Goal: Information Seeking & Learning: Find specific fact

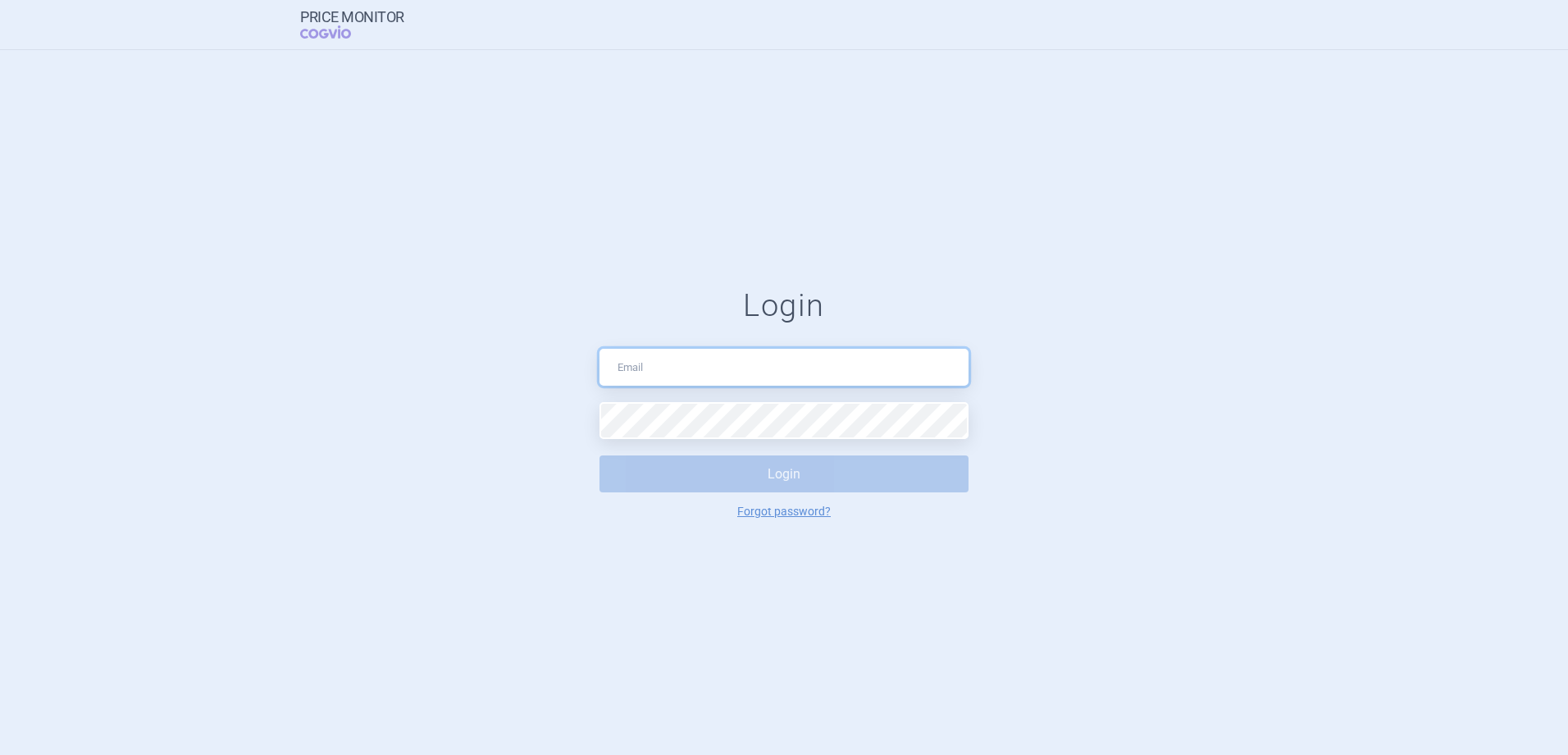
type input "veronika.damborska@vzp.cz"
click at [806, 535] on div "Login veronika.damborska@vzp.cz Login Forgot password?" at bounding box center [784, 403] width 1568 height 705
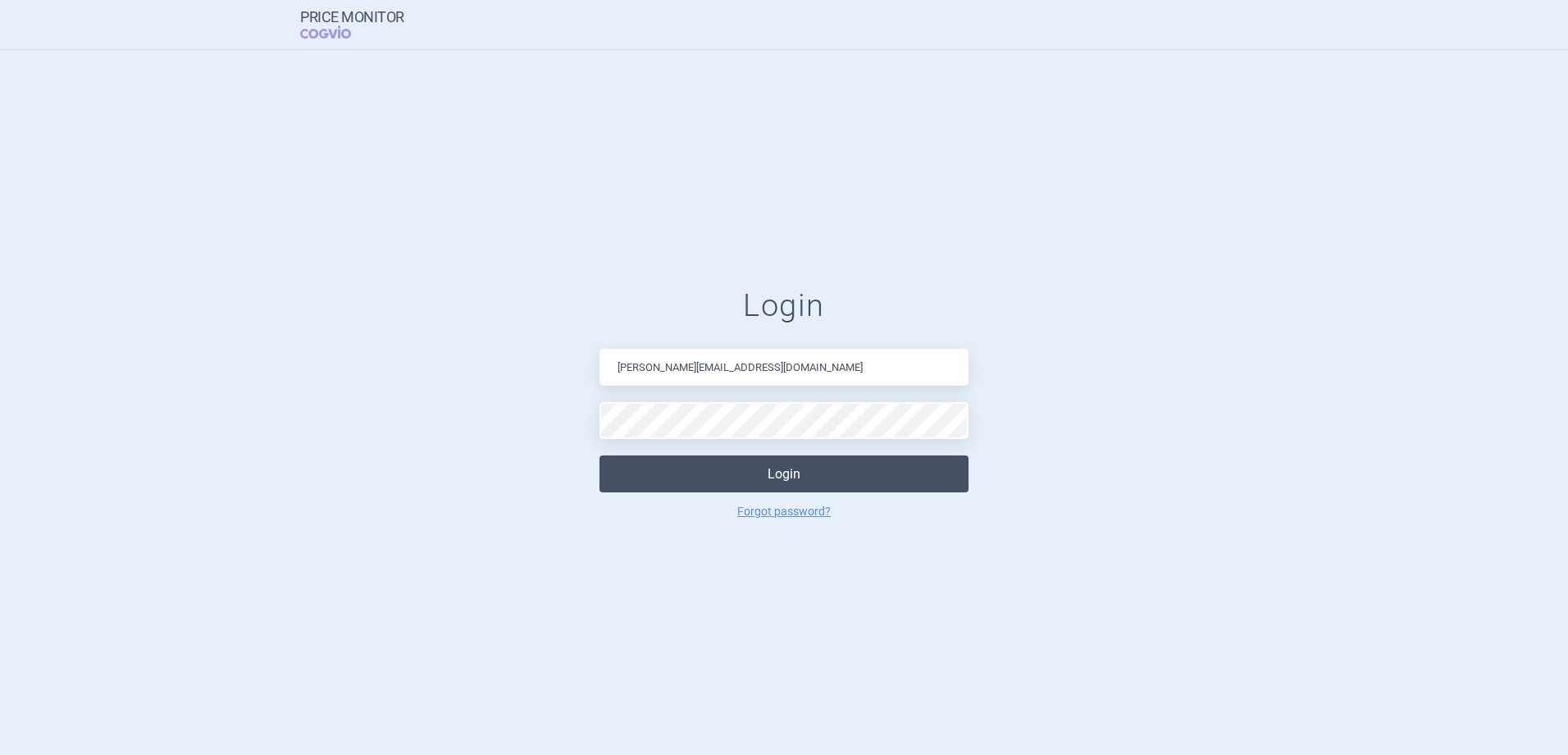
click at [810, 485] on button "Login" at bounding box center [784, 474] width 369 height 37
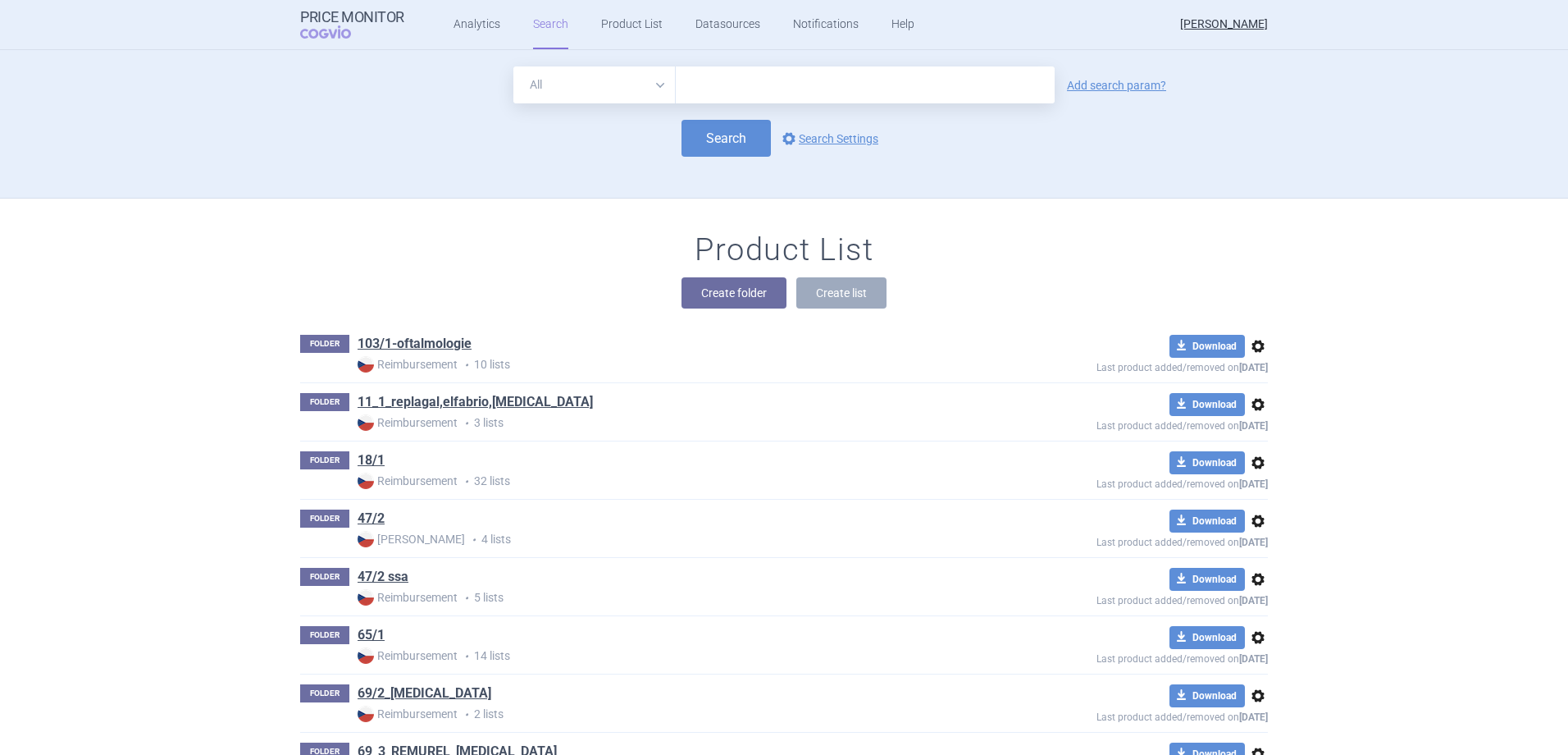
click at [1099, 291] on div "Create folder Create list" at bounding box center [784, 292] width 968 height 31
click at [723, 298] on button "Create folder" at bounding box center [733, 292] width 105 height 31
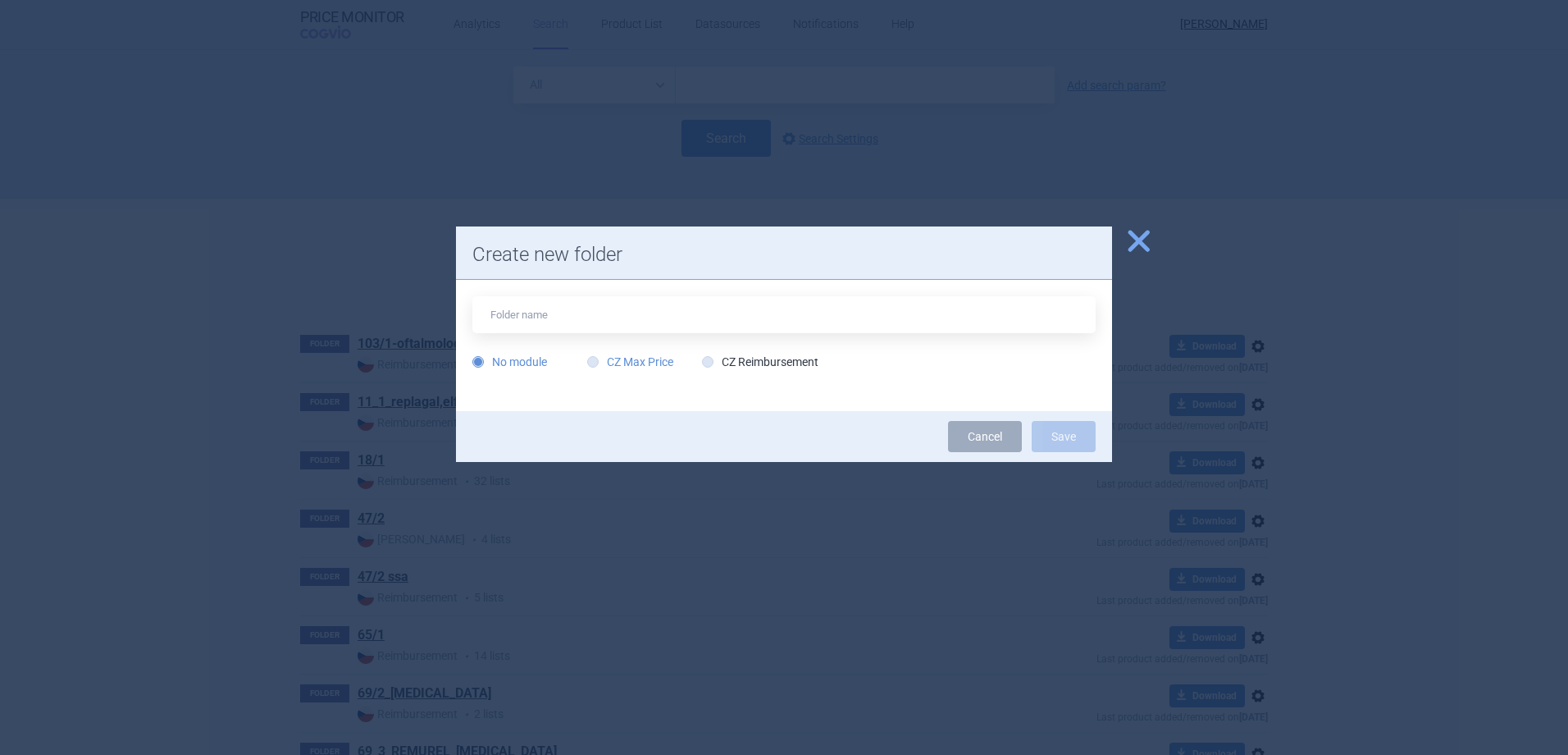
click at [653, 362] on label "CZ Max Price" at bounding box center [630, 362] width 86 height 17
click at [605, 362] on input "CZ Max Price" at bounding box center [596, 362] width 17 height 17
radio input "true"
click at [602, 318] on input "text" at bounding box center [784, 315] width 623 height 37
type input "remnurel"
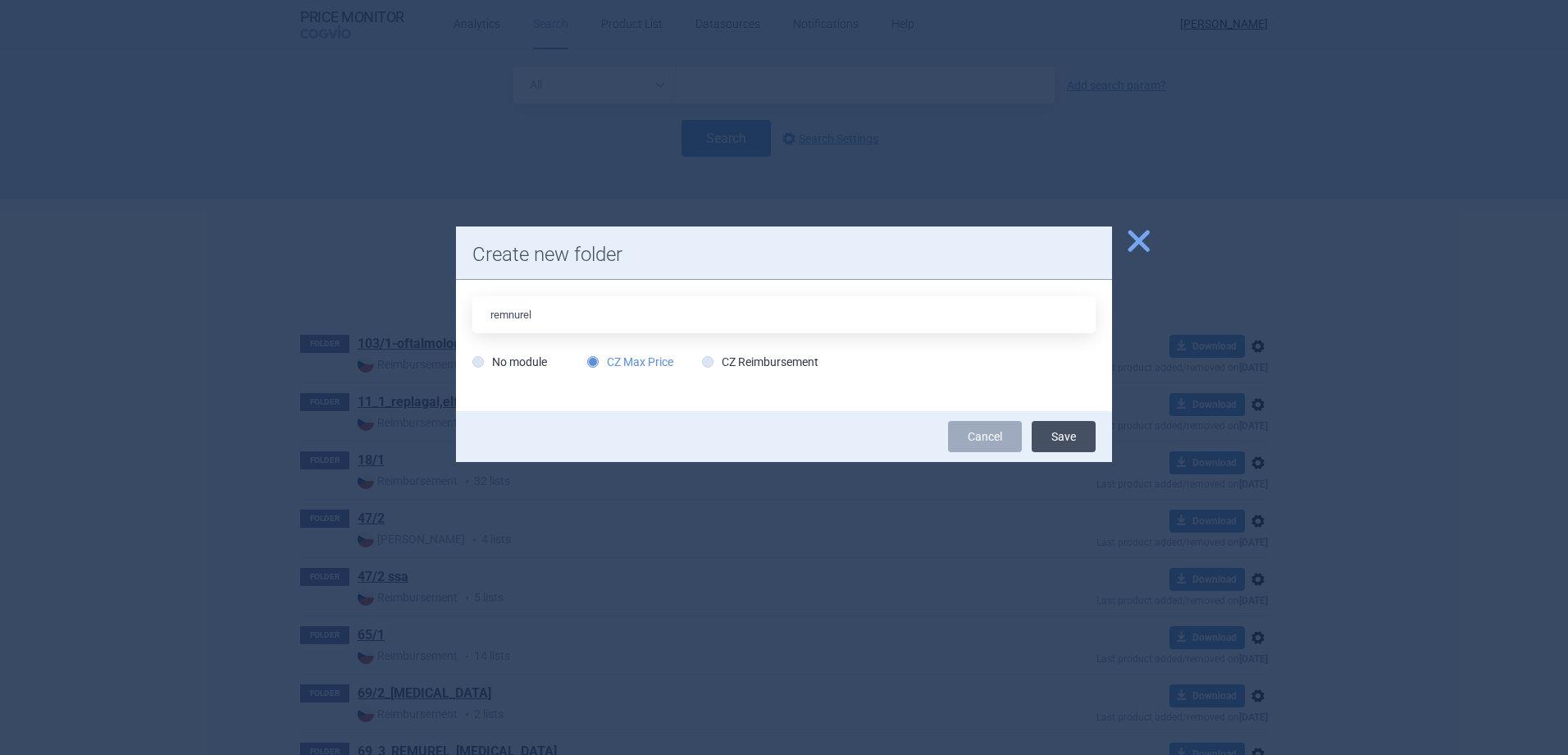
click at [1049, 433] on button "Save" at bounding box center [1064, 436] width 64 height 31
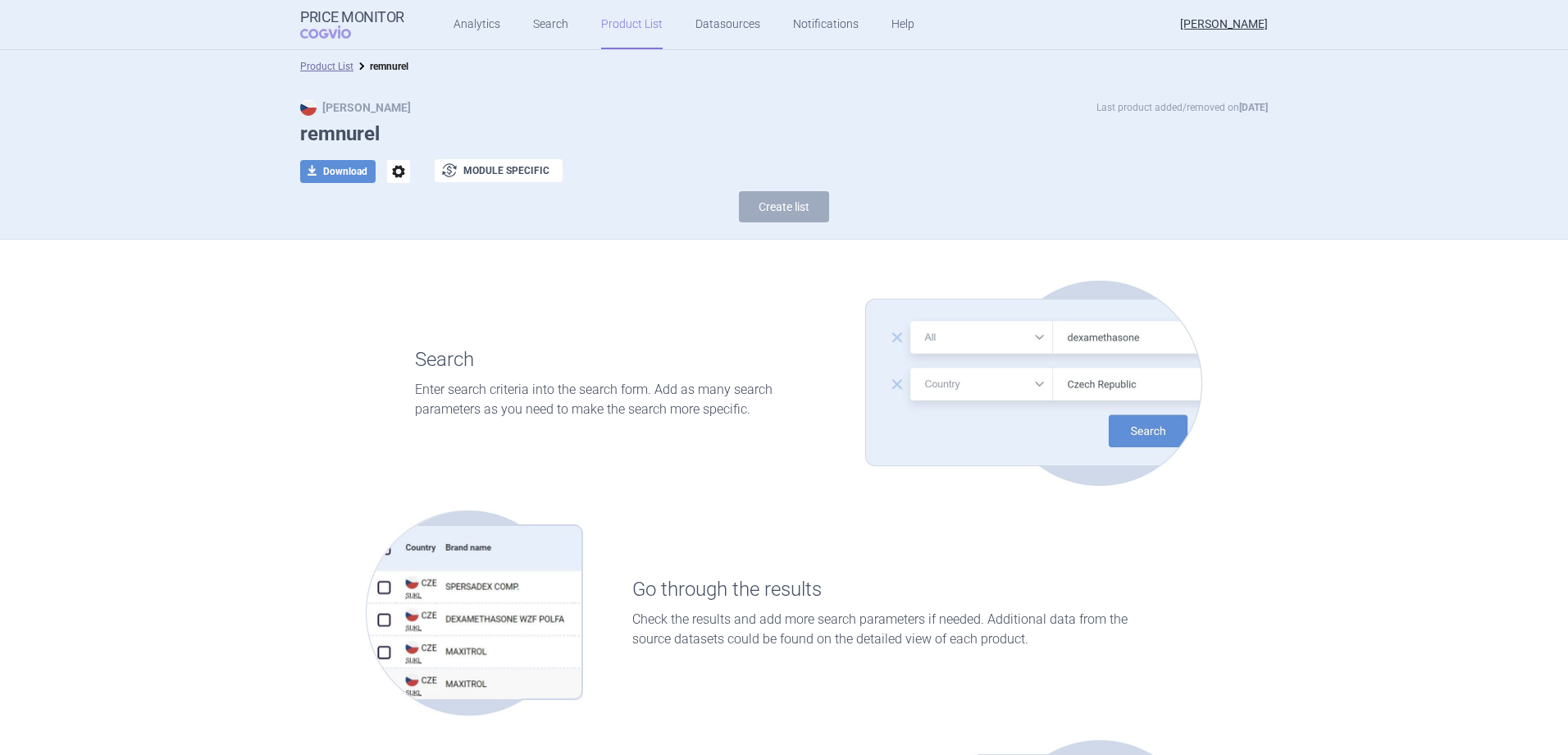
click at [525, 32] on ul "Analytics Search Product List Datasources Notifications Help" at bounding box center [663, 25] width 519 height 49
click at [534, 29] on link "Search" at bounding box center [551, 25] width 35 height 49
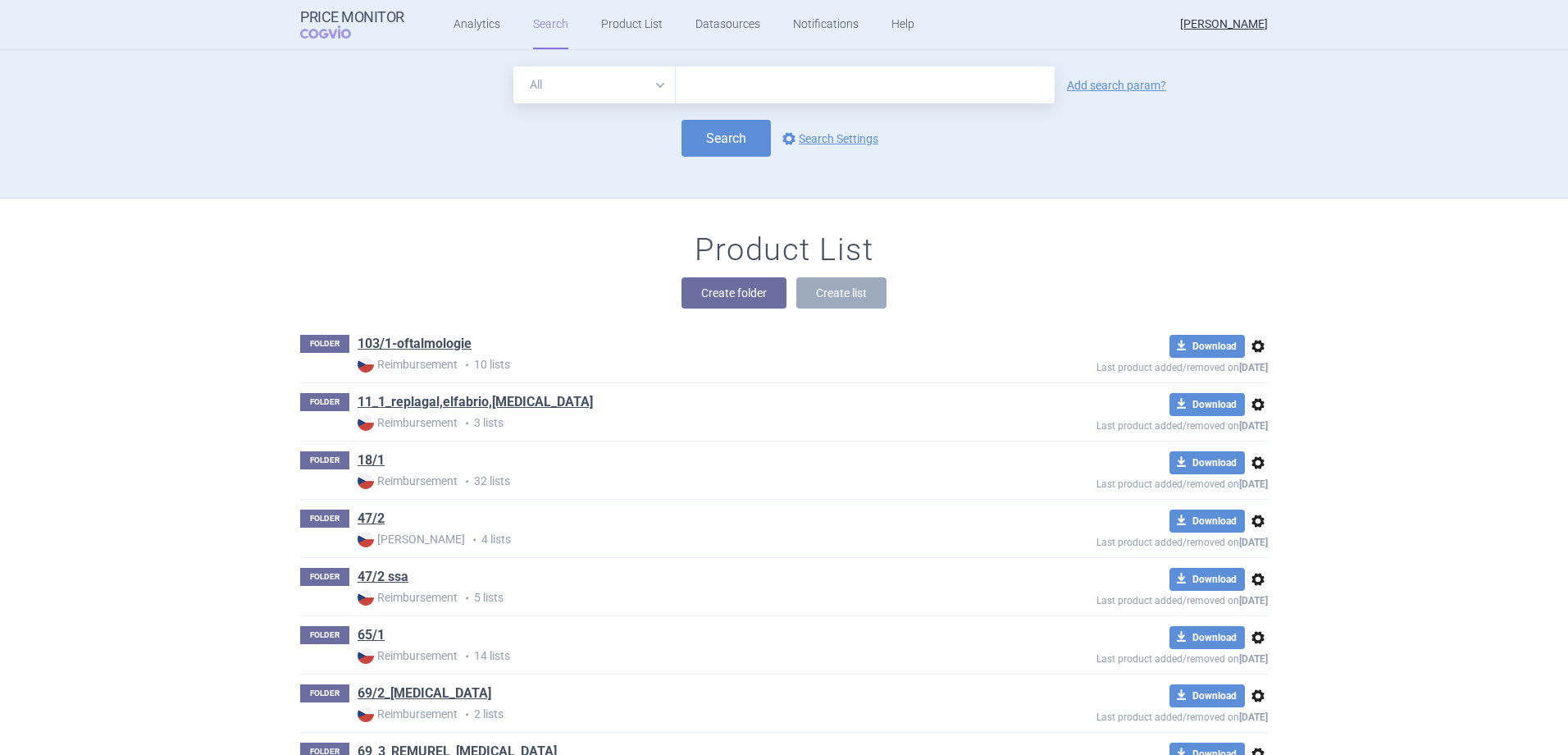
click at [716, 89] on input "text" at bounding box center [865, 85] width 379 height 37
type input "remurel"
click at [749, 130] on button "Search" at bounding box center [726, 138] width 90 height 37
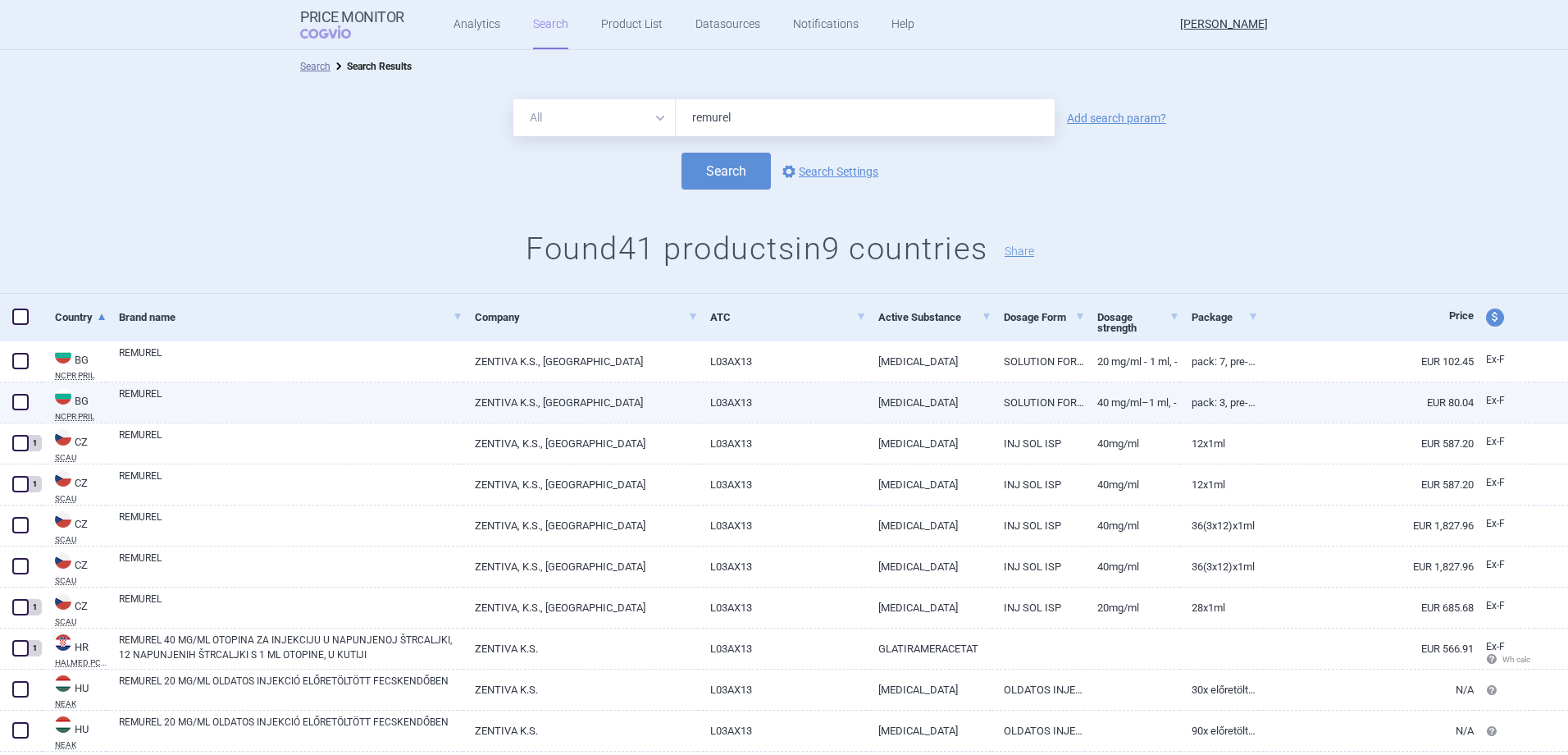
click at [1189, 400] on link "Pack: 3, Pre-filled syringe" at bounding box center [1218, 403] width 78 height 41
select select "EUR"
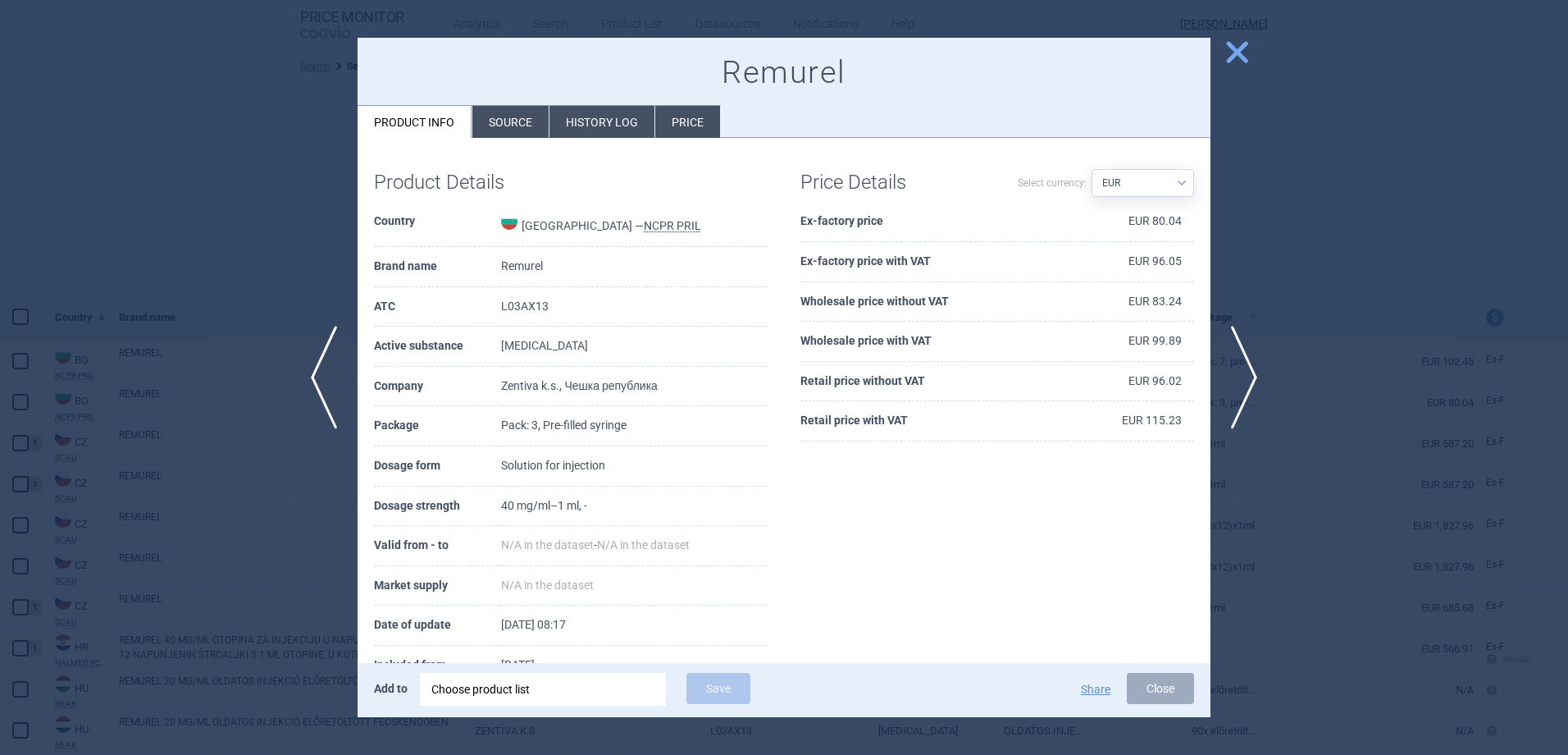
click at [1283, 368] on div at bounding box center [784, 377] width 1568 height 755
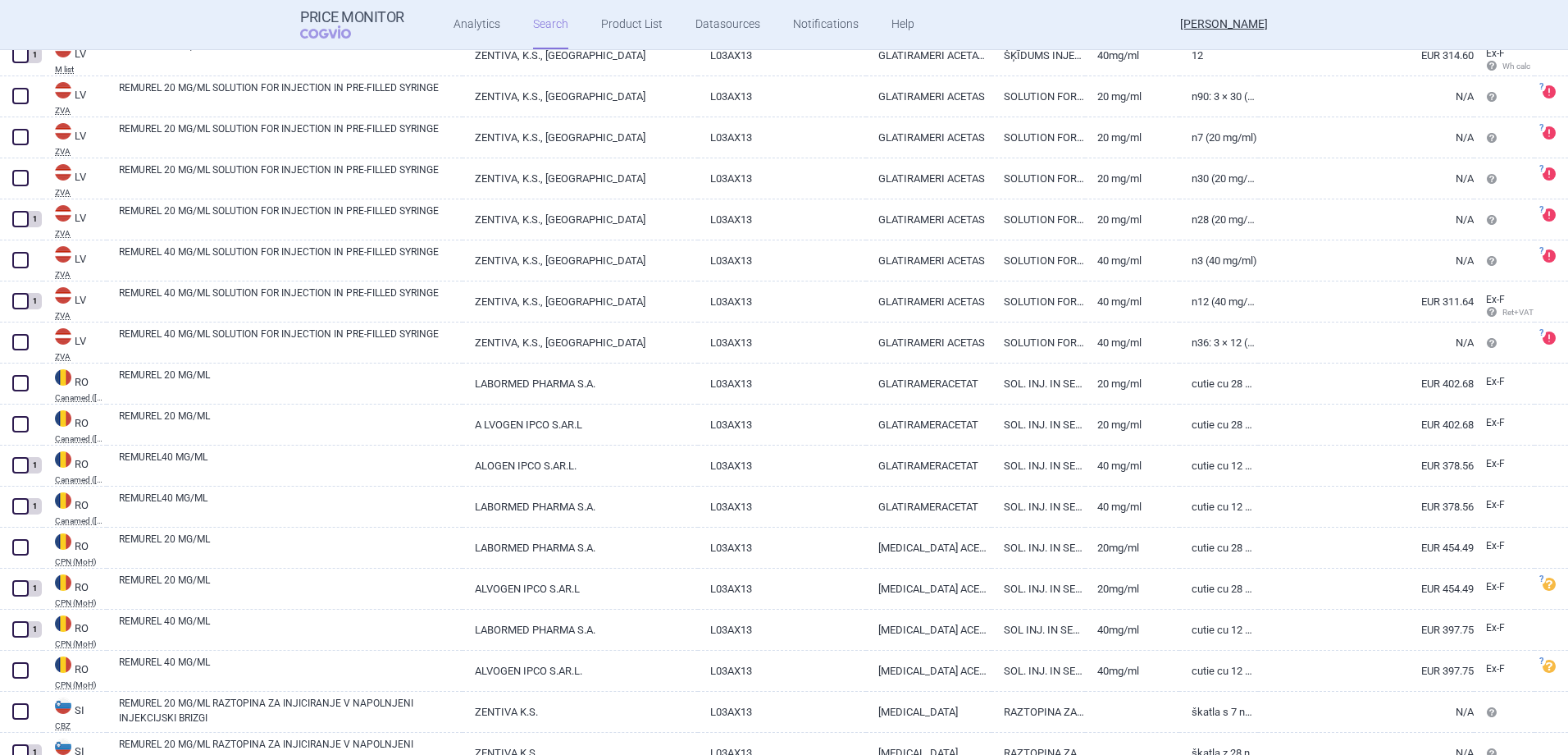
scroll to position [1310, 0]
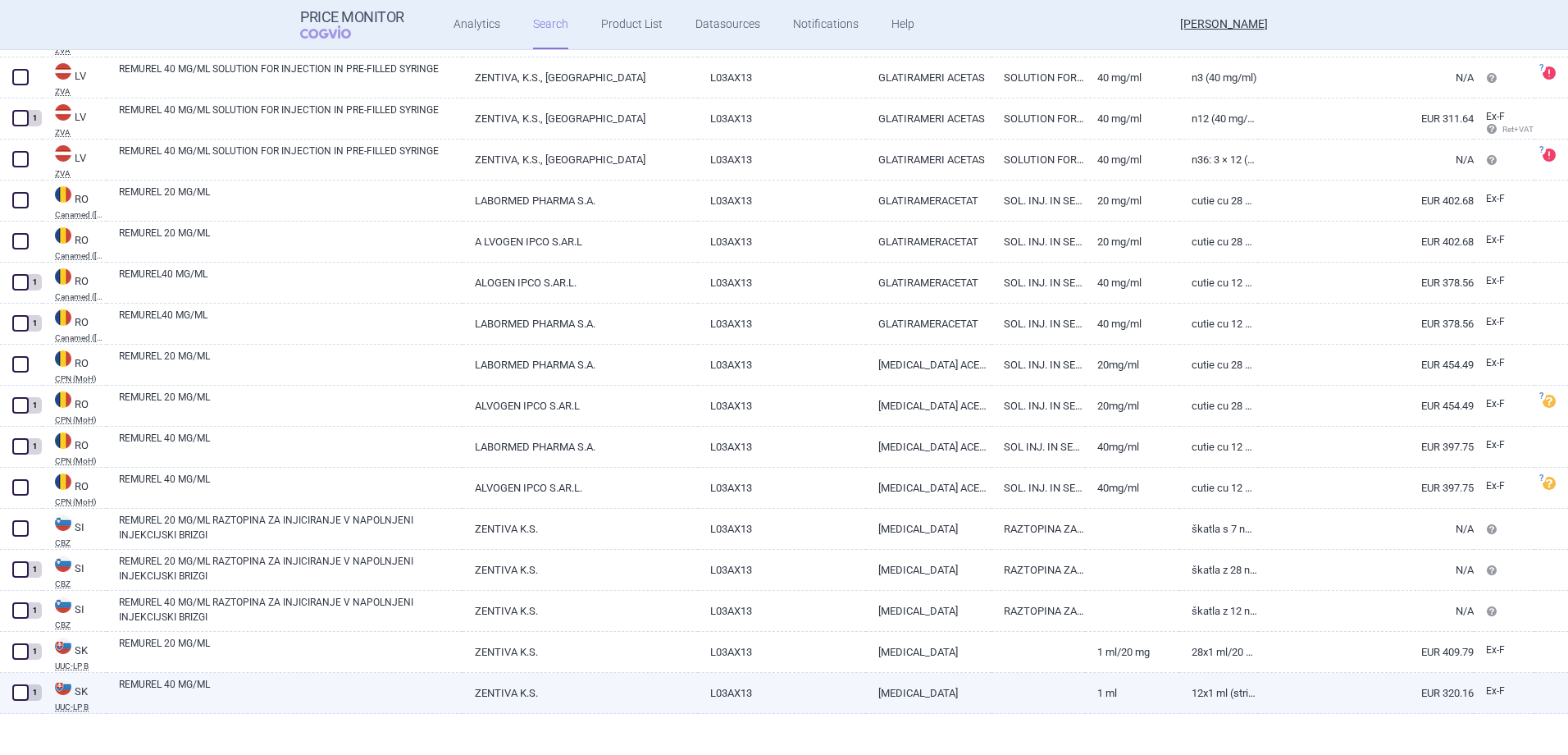
click at [24, 690] on span at bounding box center [20, 692] width 17 height 17
checkbox input "true"
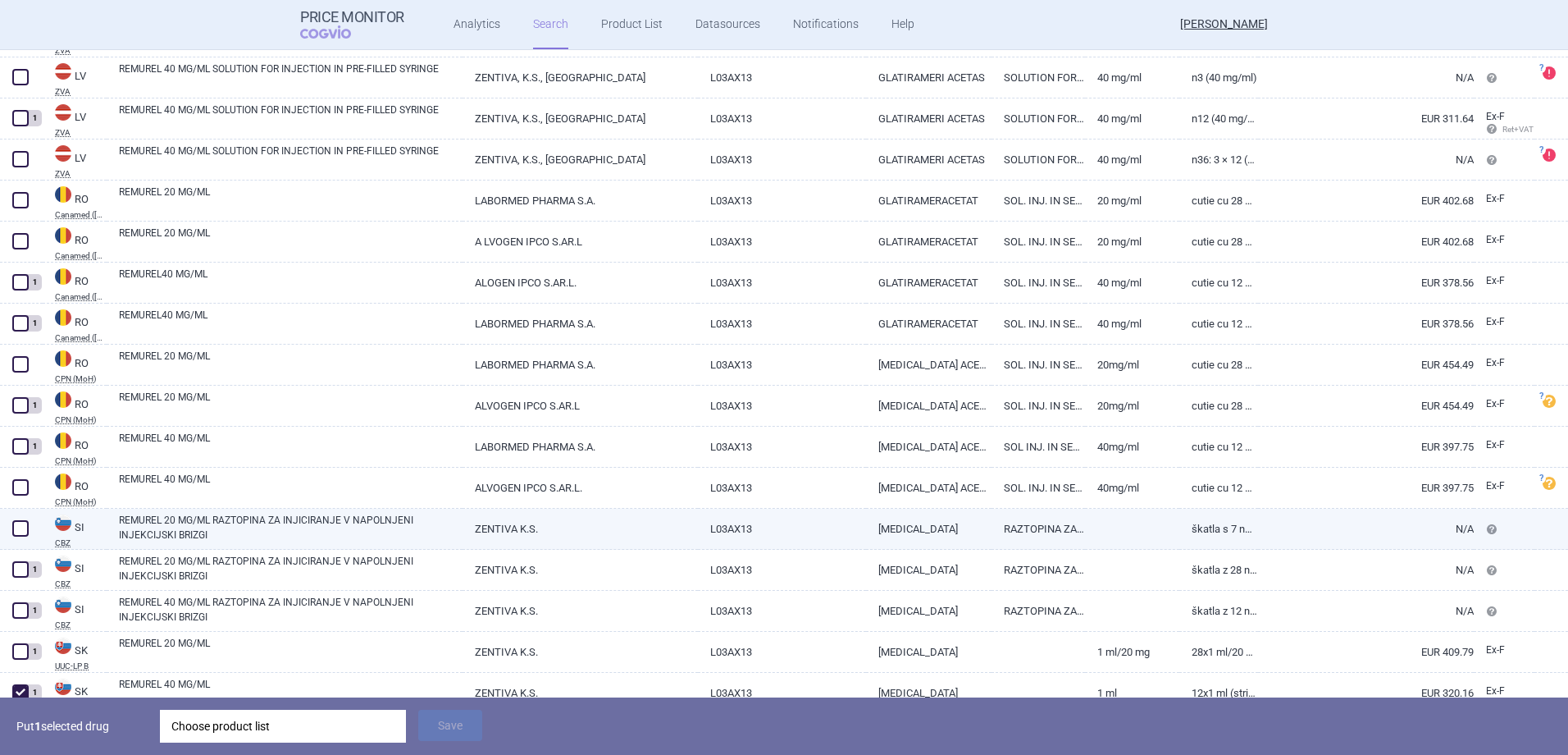
scroll to position [1228, 0]
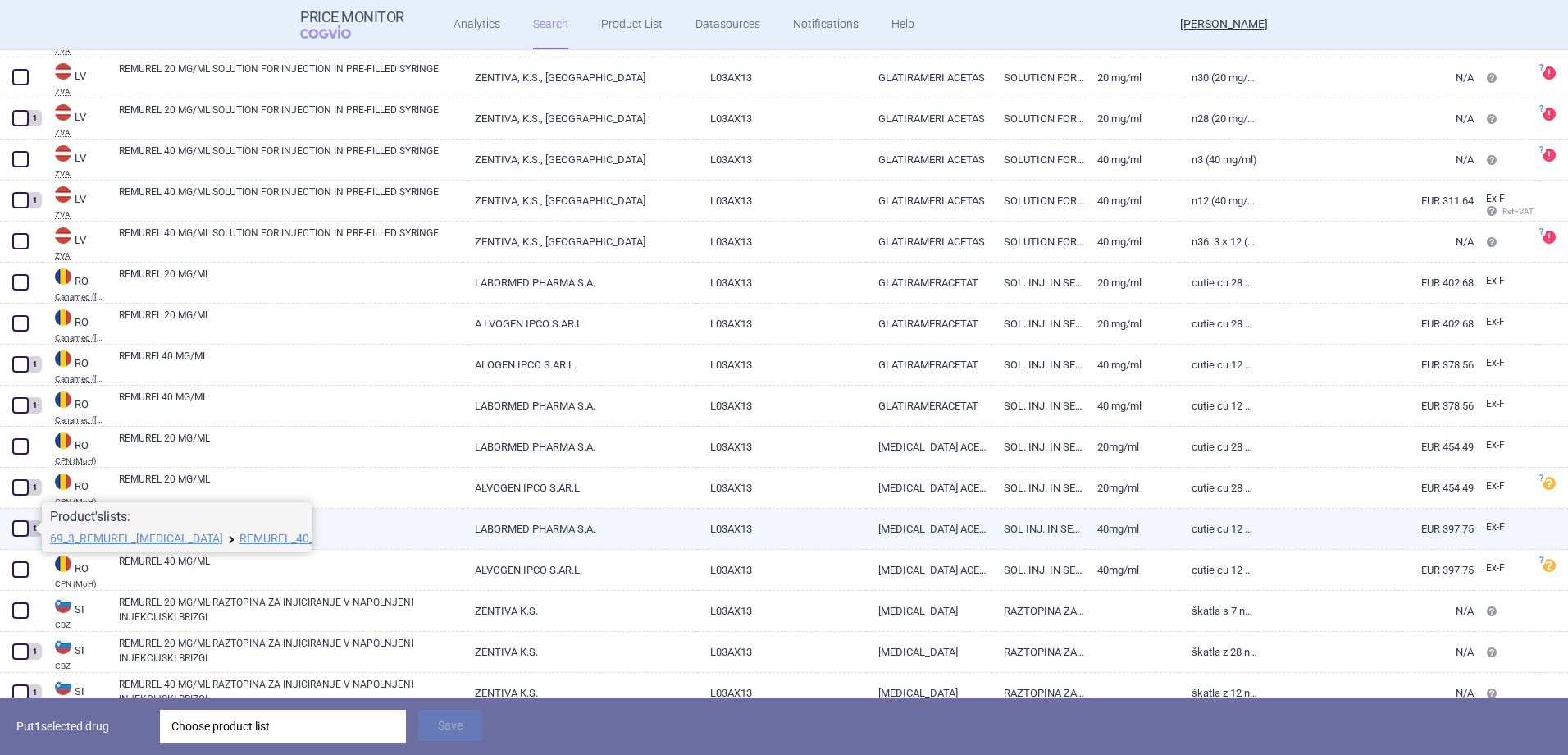
click at [20, 530] on span at bounding box center [20, 529] width 17 height 17
checkbox input "true"
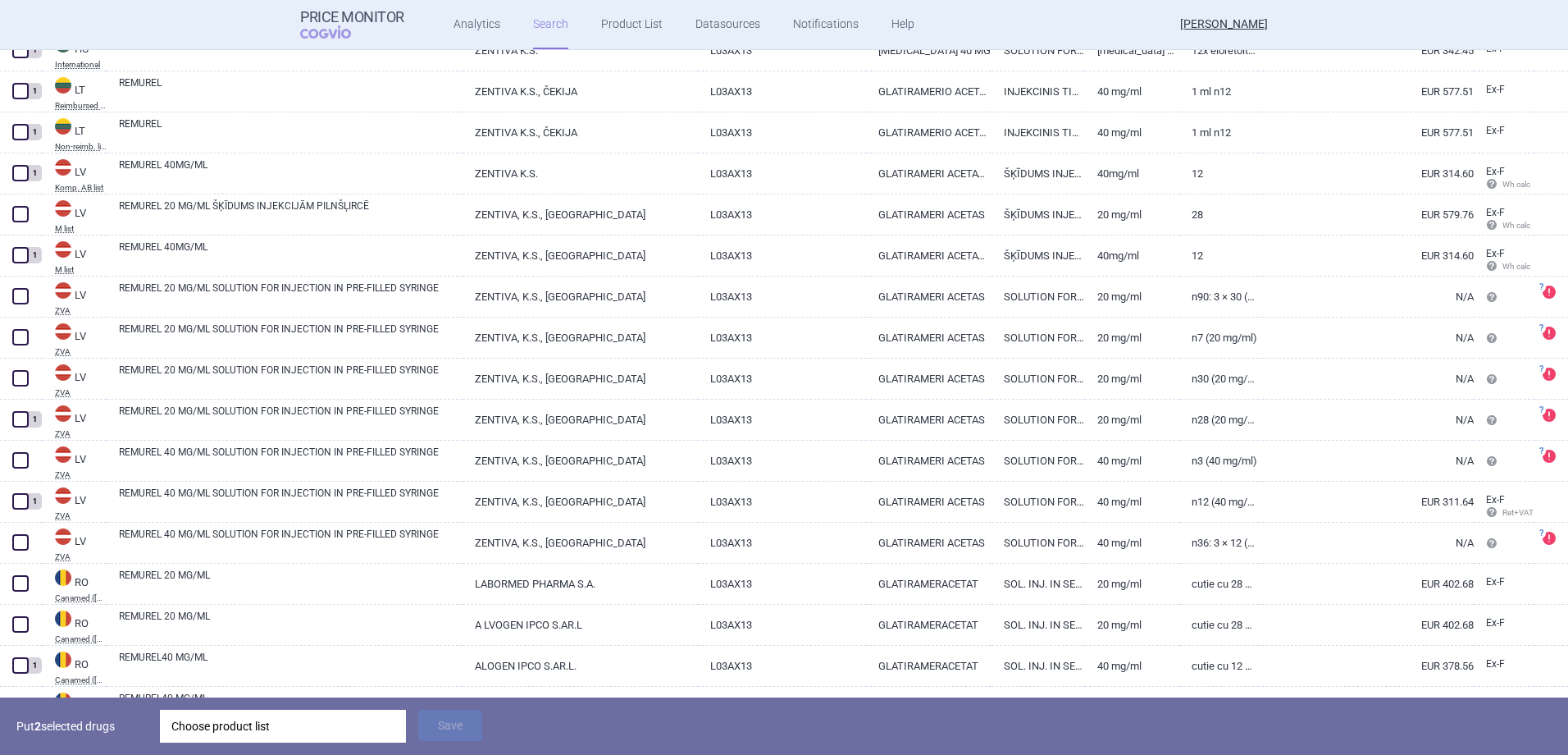
scroll to position [899, 0]
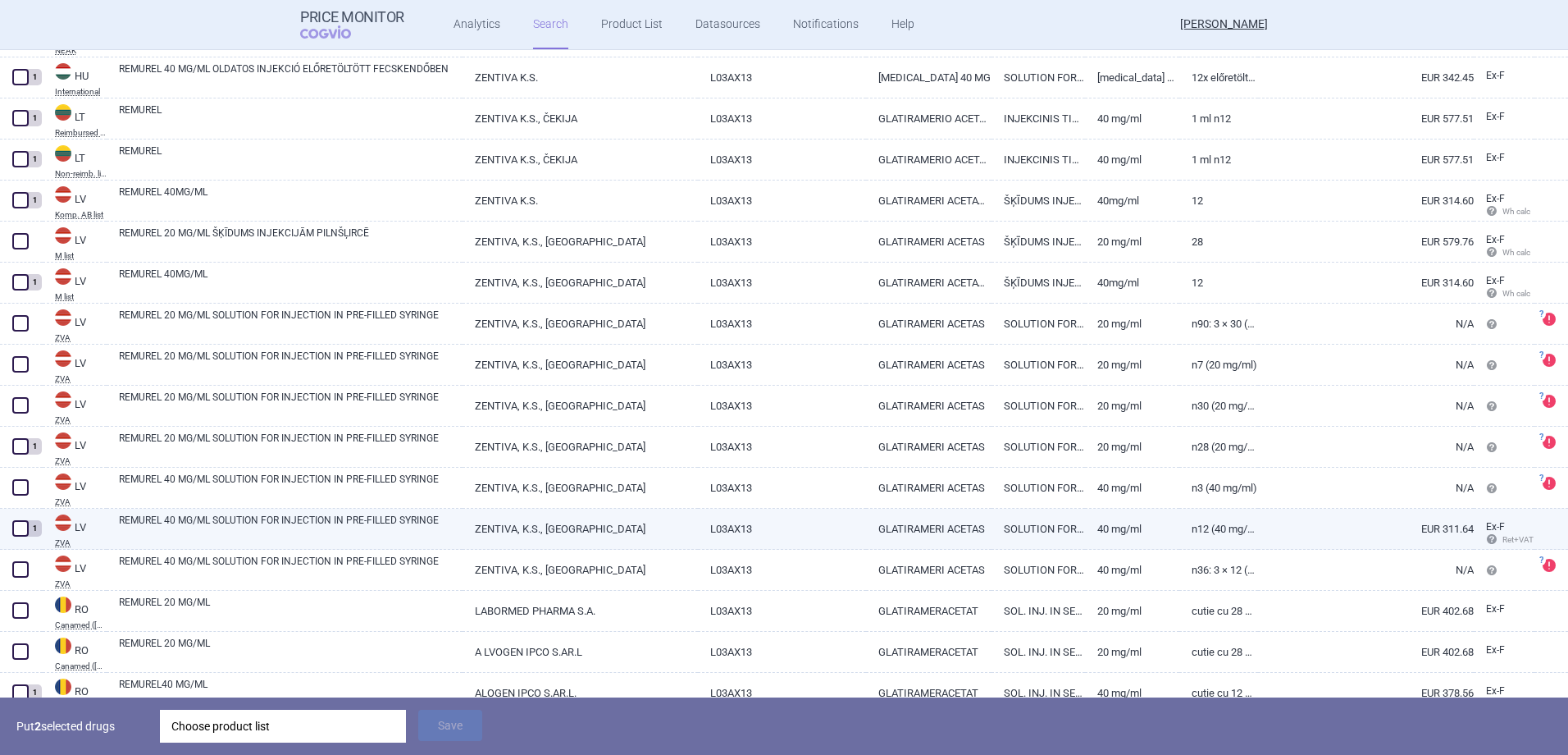
click at [16, 527] on span at bounding box center [20, 529] width 17 height 17
checkbox input "true"
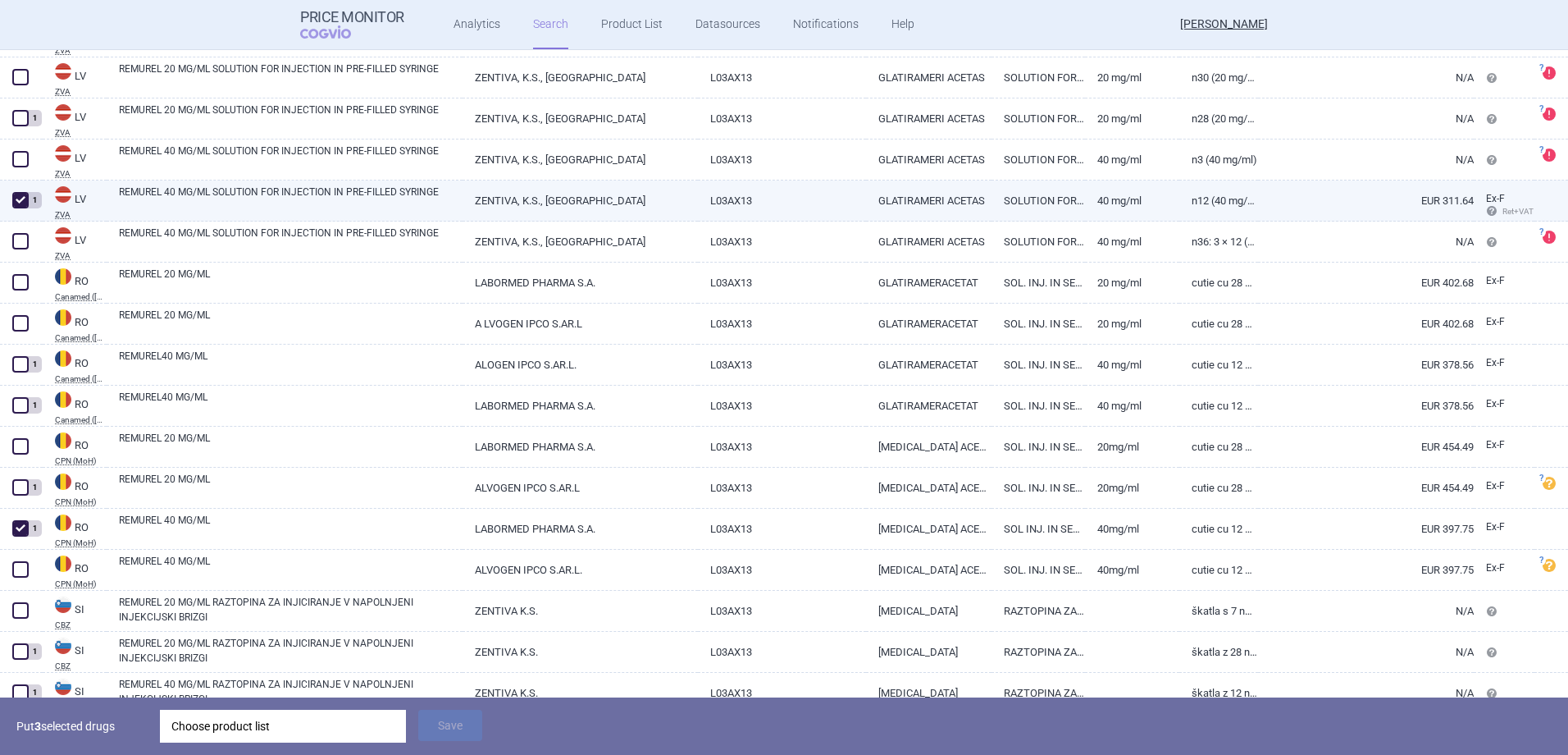
scroll to position [1380, 0]
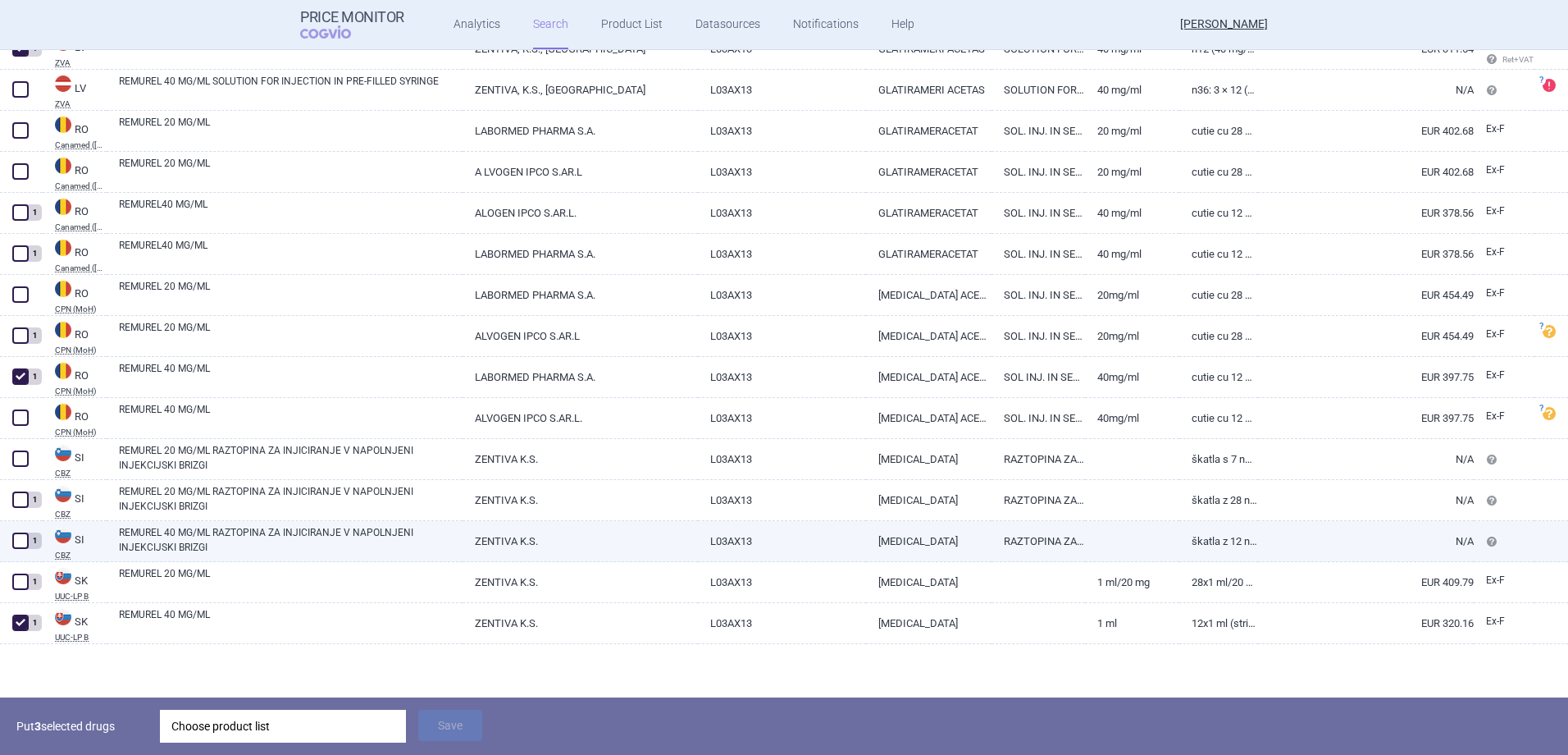
click at [19, 542] on span at bounding box center [20, 541] width 17 height 17
checkbox input "true"
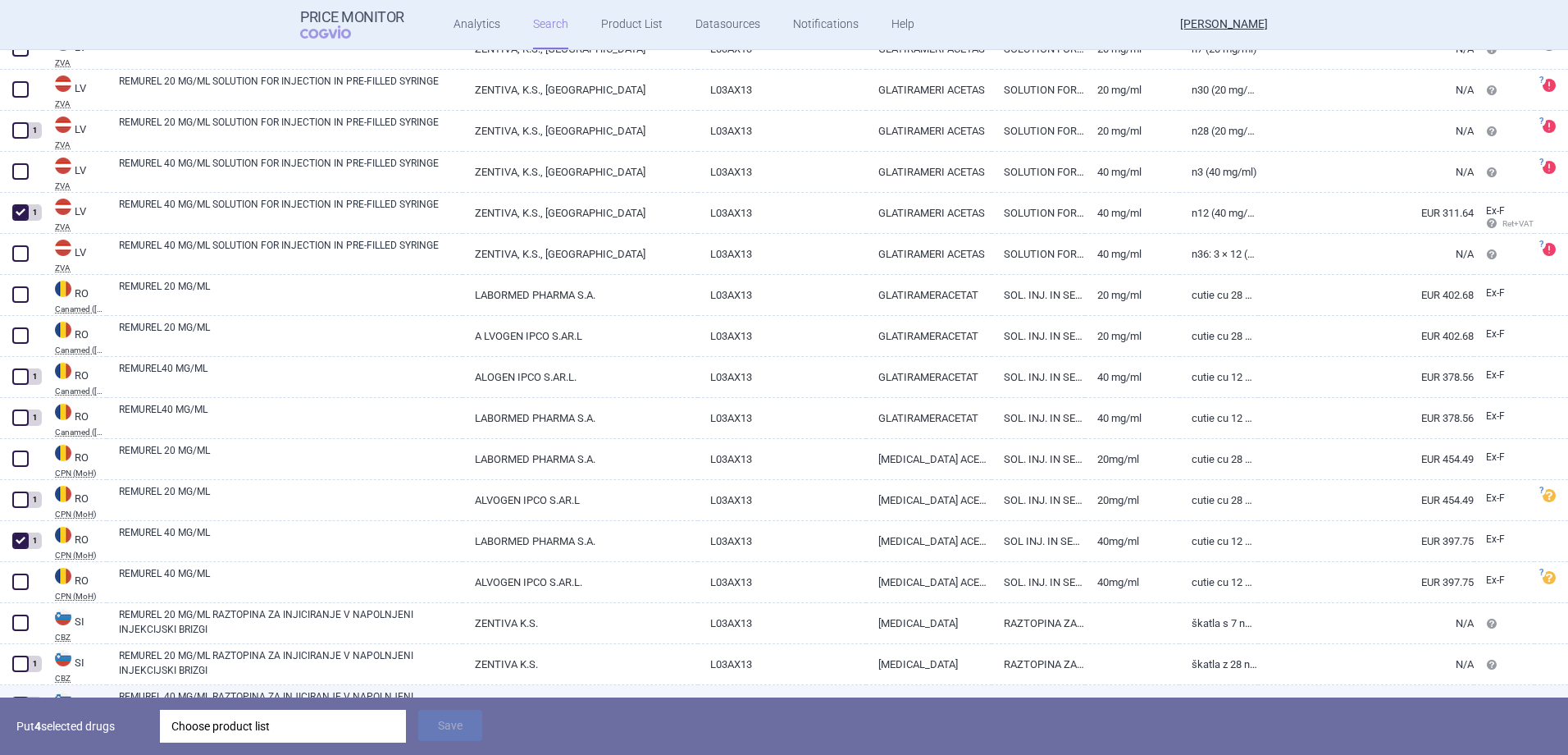
scroll to position [1134, 0]
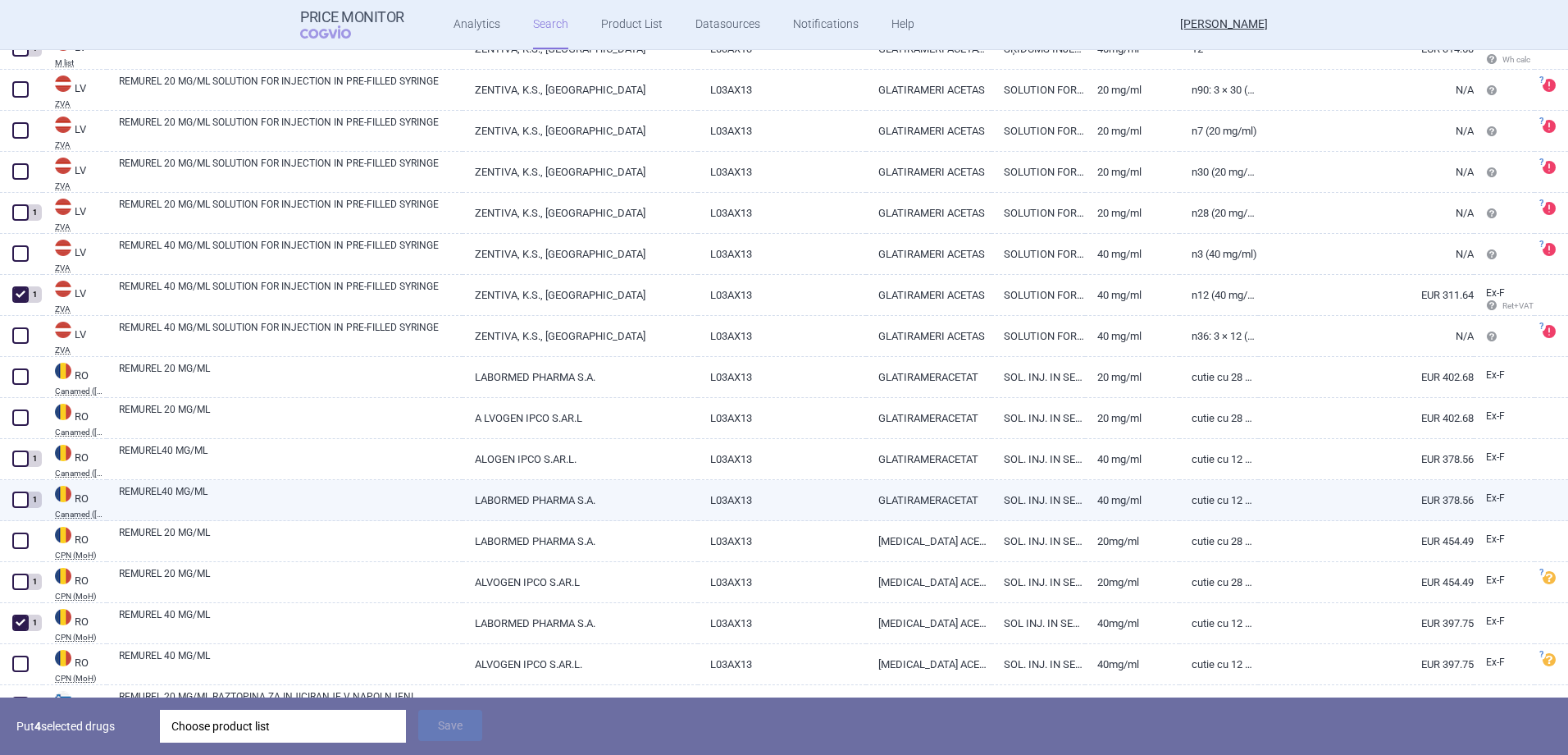
click at [20, 498] on span at bounding box center [20, 500] width 17 height 17
checkbox input "true"
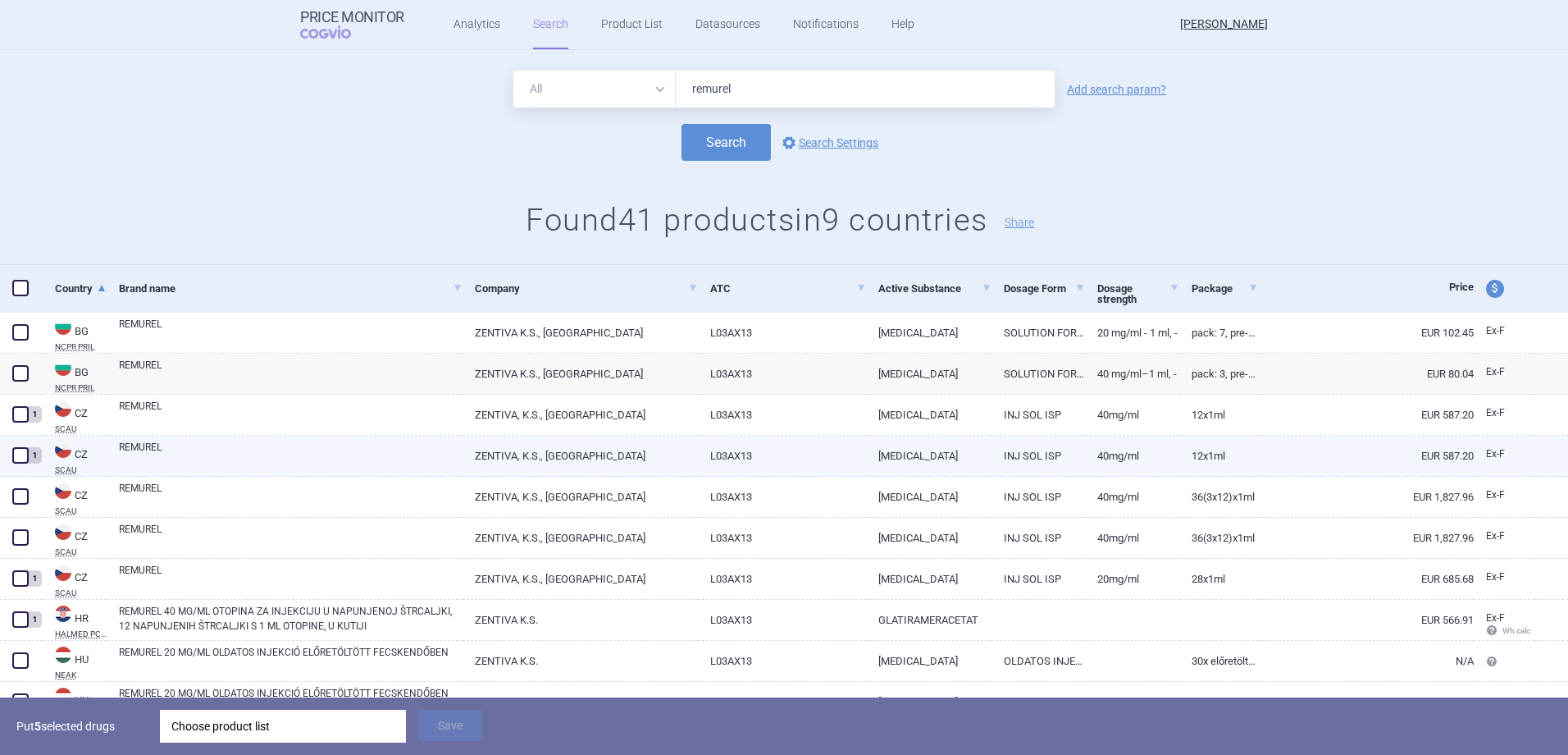
scroll to position [0, 0]
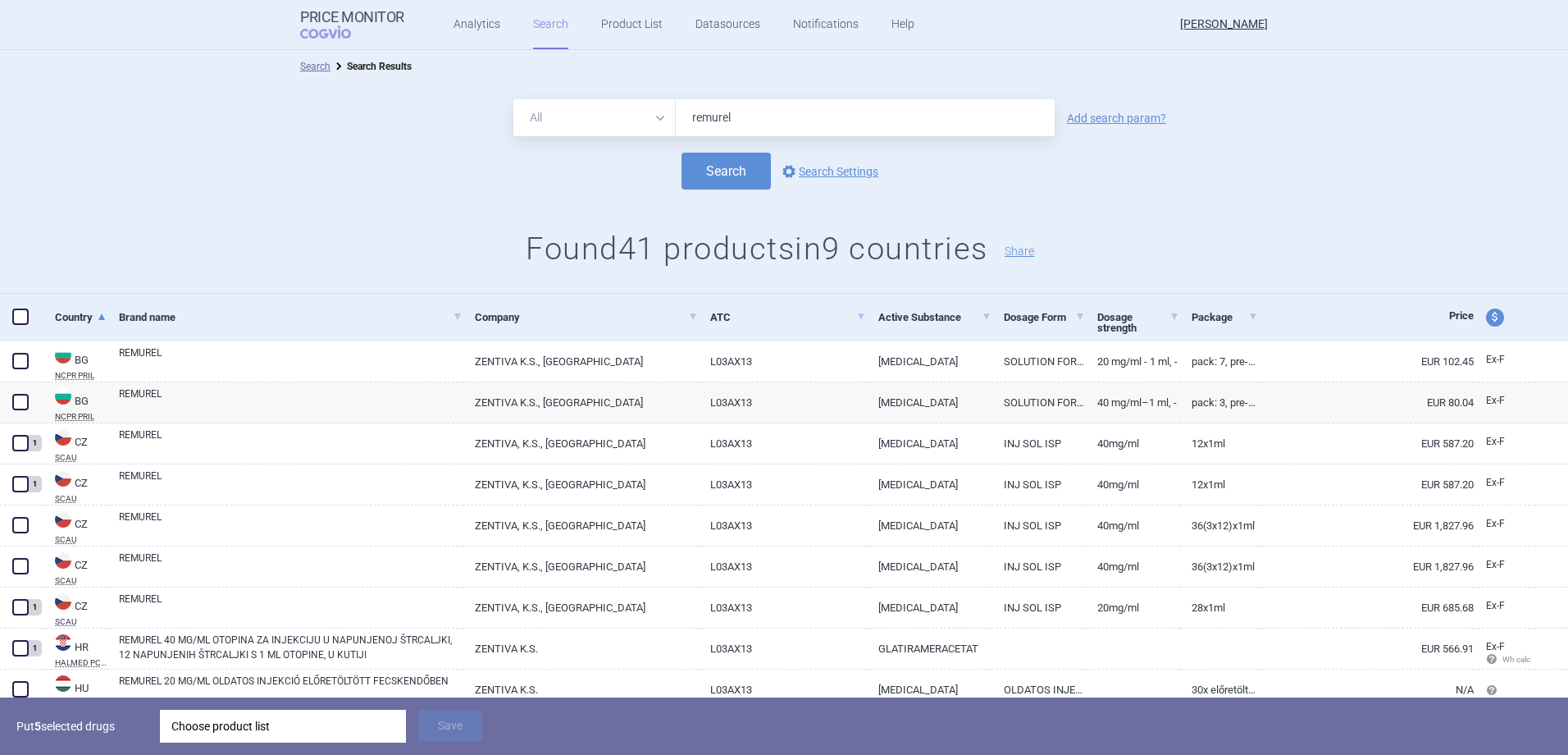
click at [622, 109] on select "All Brand Name ATC Company Active Substance Country Newer than" at bounding box center [594, 118] width 162 height 37
select select "atc"
click at [513, 100] on select "All Brand Name ATC Company Active Substance Country Newer than" at bounding box center [594, 118] width 162 height 37
drag, startPoint x: 765, startPoint y: 114, endPoint x: 617, endPoint y: 100, distance: 148.7
click at [617, 100] on div "All Brand Name ATC Company Active Substance Country Newer than remurel" at bounding box center [784, 118] width 541 height 37
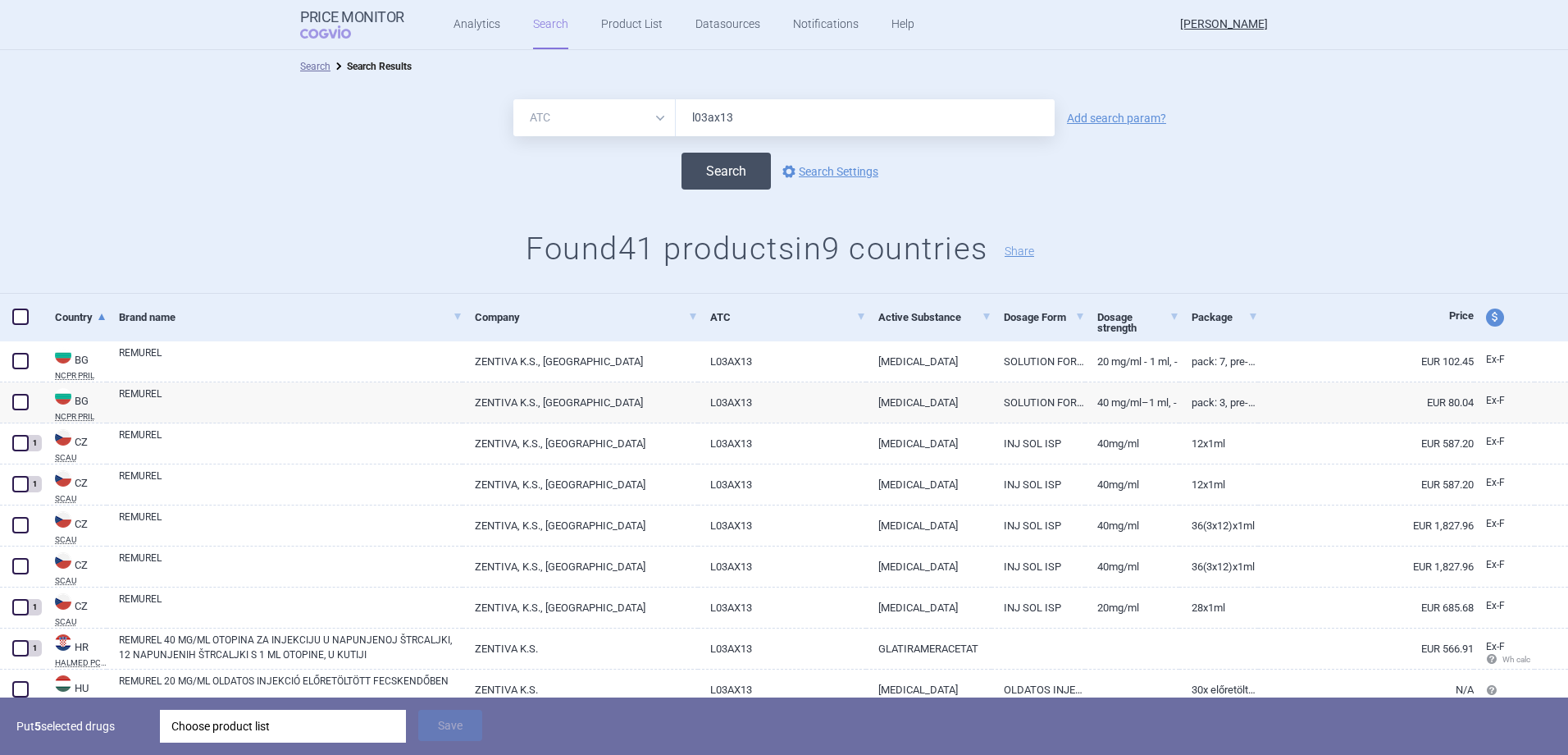
type input "l03ax13"
click at [739, 174] on button "Search" at bounding box center [726, 171] width 90 height 37
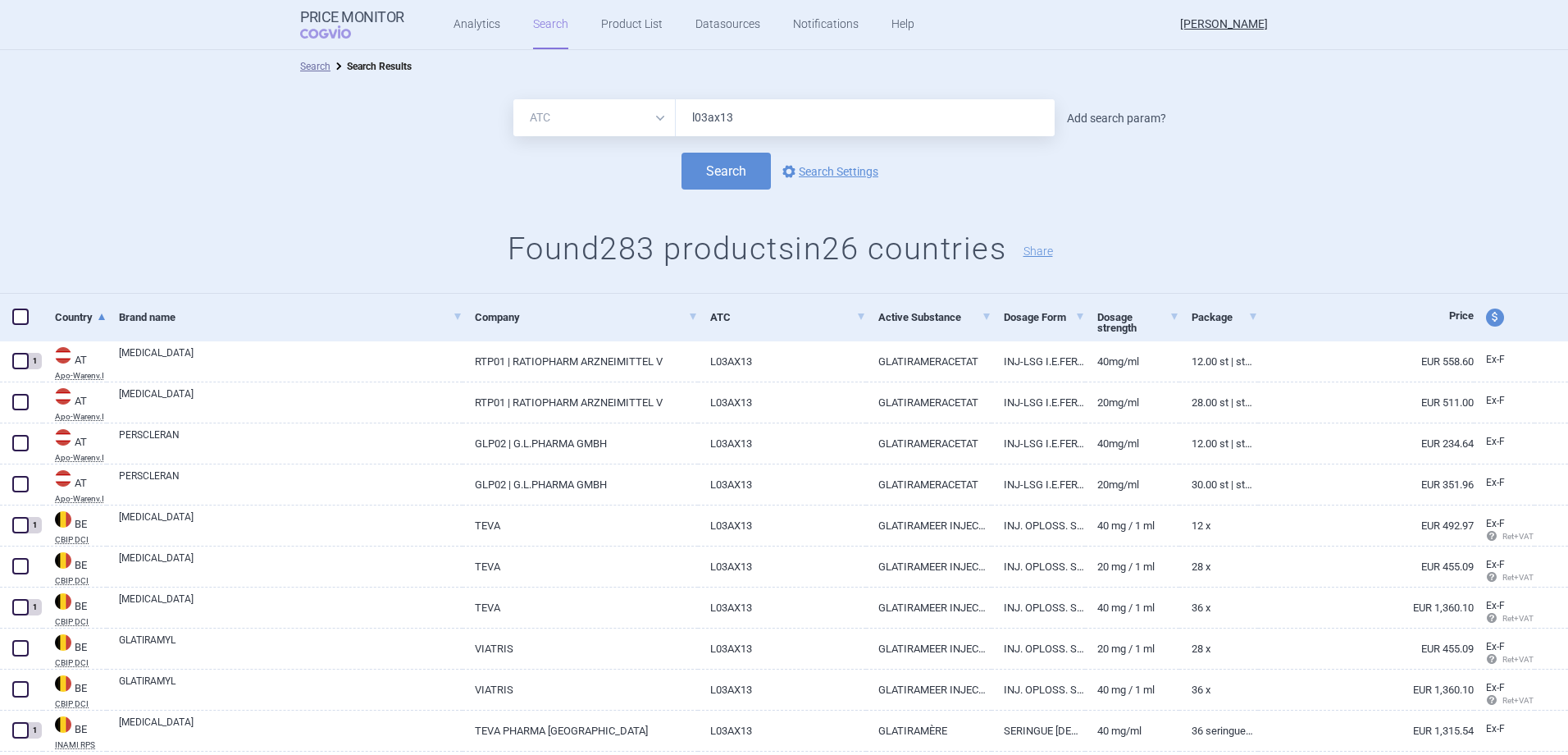
click at [1139, 122] on link "Add search param?" at bounding box center [1116, 118] width 99 height 11
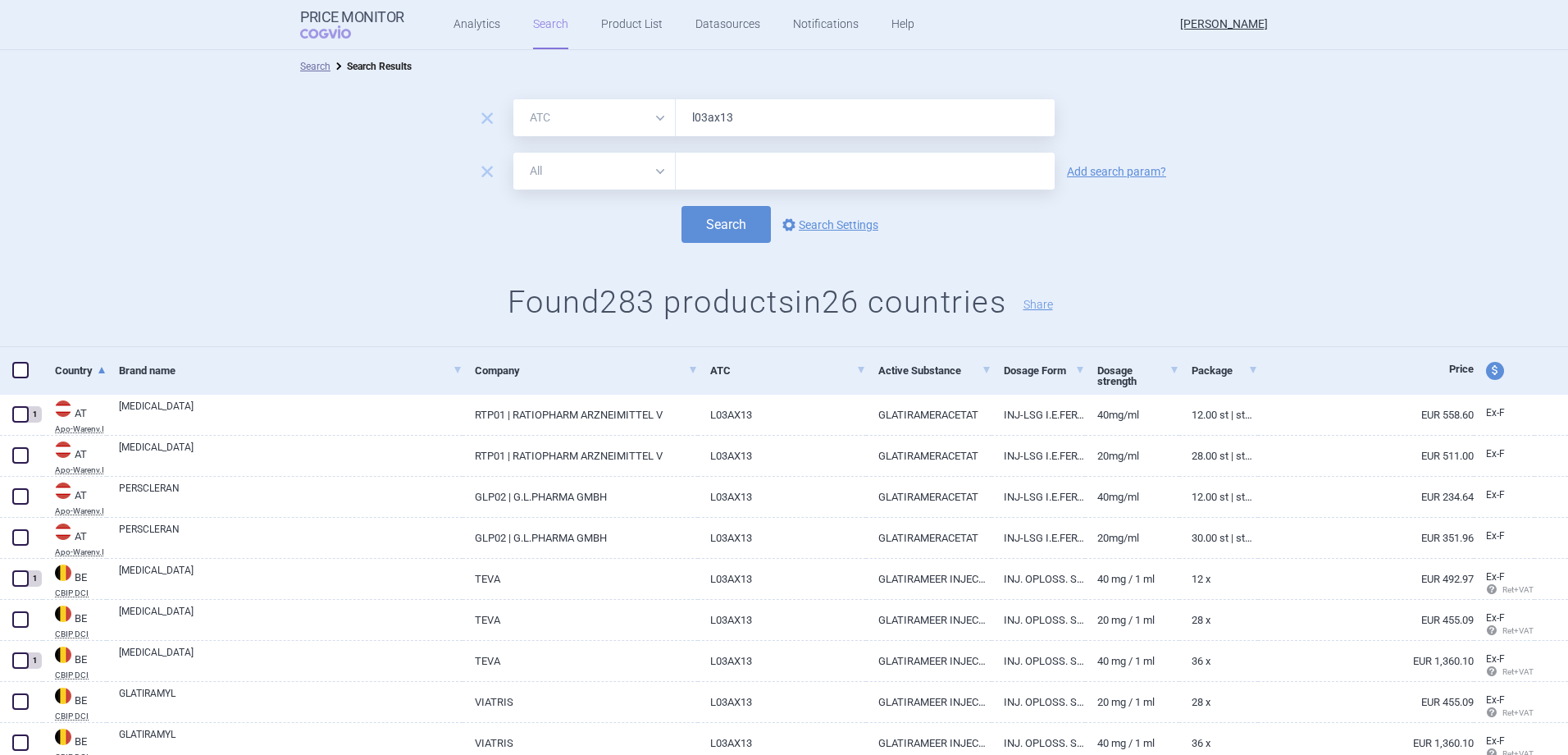
click at [601, 165] on select "All Brand Name ATC Company Active Substance Country Newer than" at bounding box center [594, 171] width 162 height 37
select select "mah"
click at [513, 152] on select "All Brand Name ATC Company Active Substance Country Newer than" at bounding box center [594, 171] width 162 height 37
click at [794, 157] on input "text" at bounding box center [865, 171] width 379 height 37
type input "zentiva"
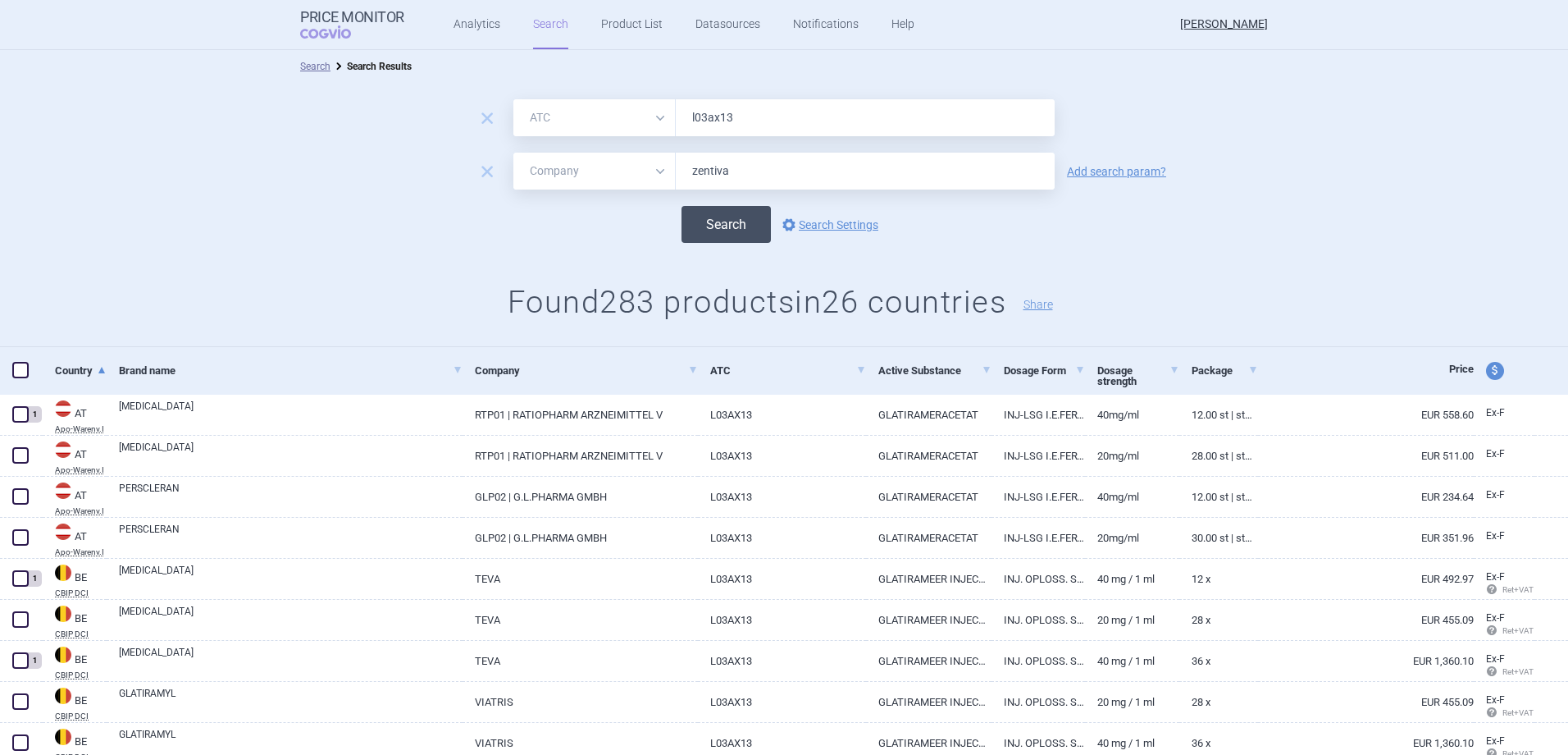
click at [706, 226] on button "Search" at bounding box center [726, 225] width 90 height 37
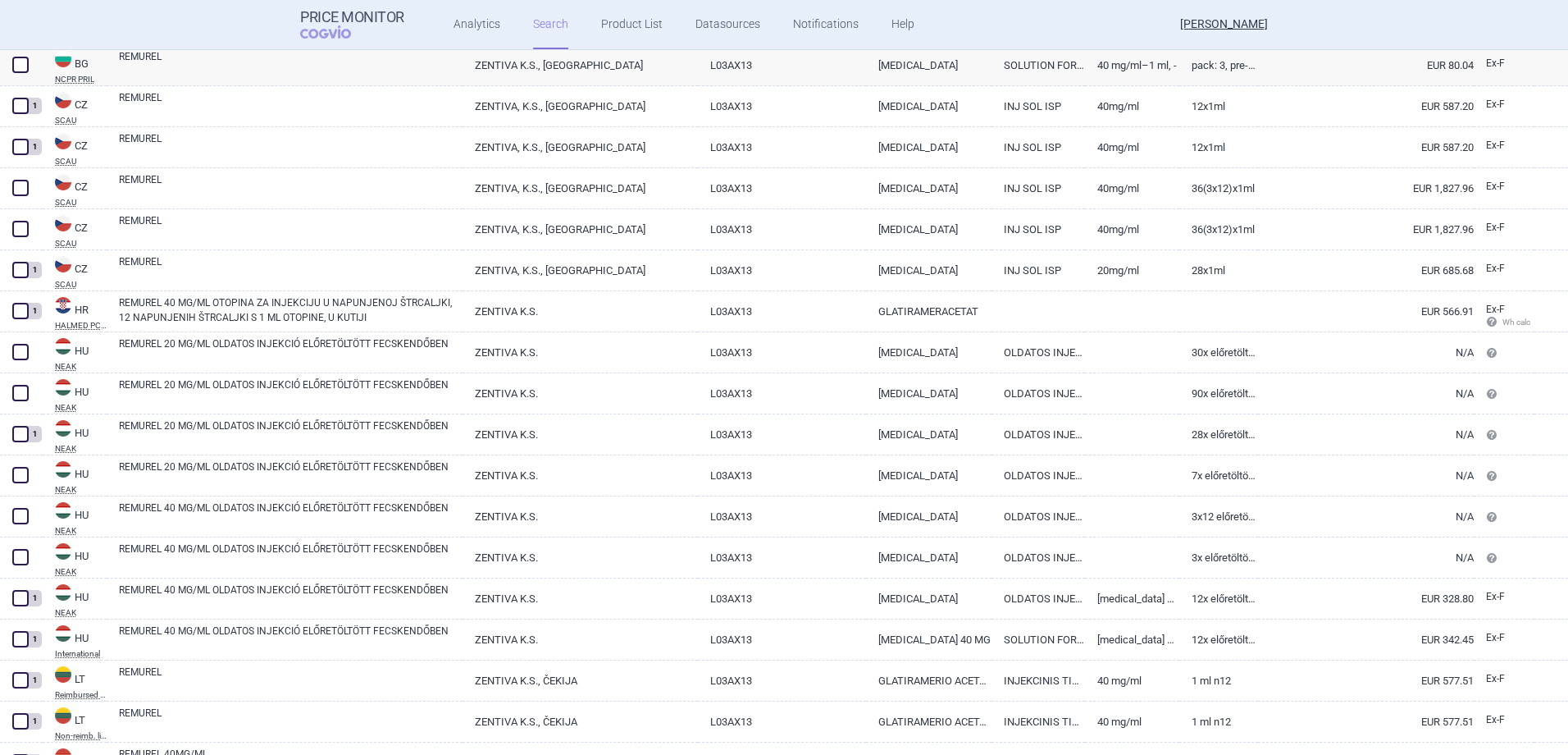
scroll to position [111, 0]
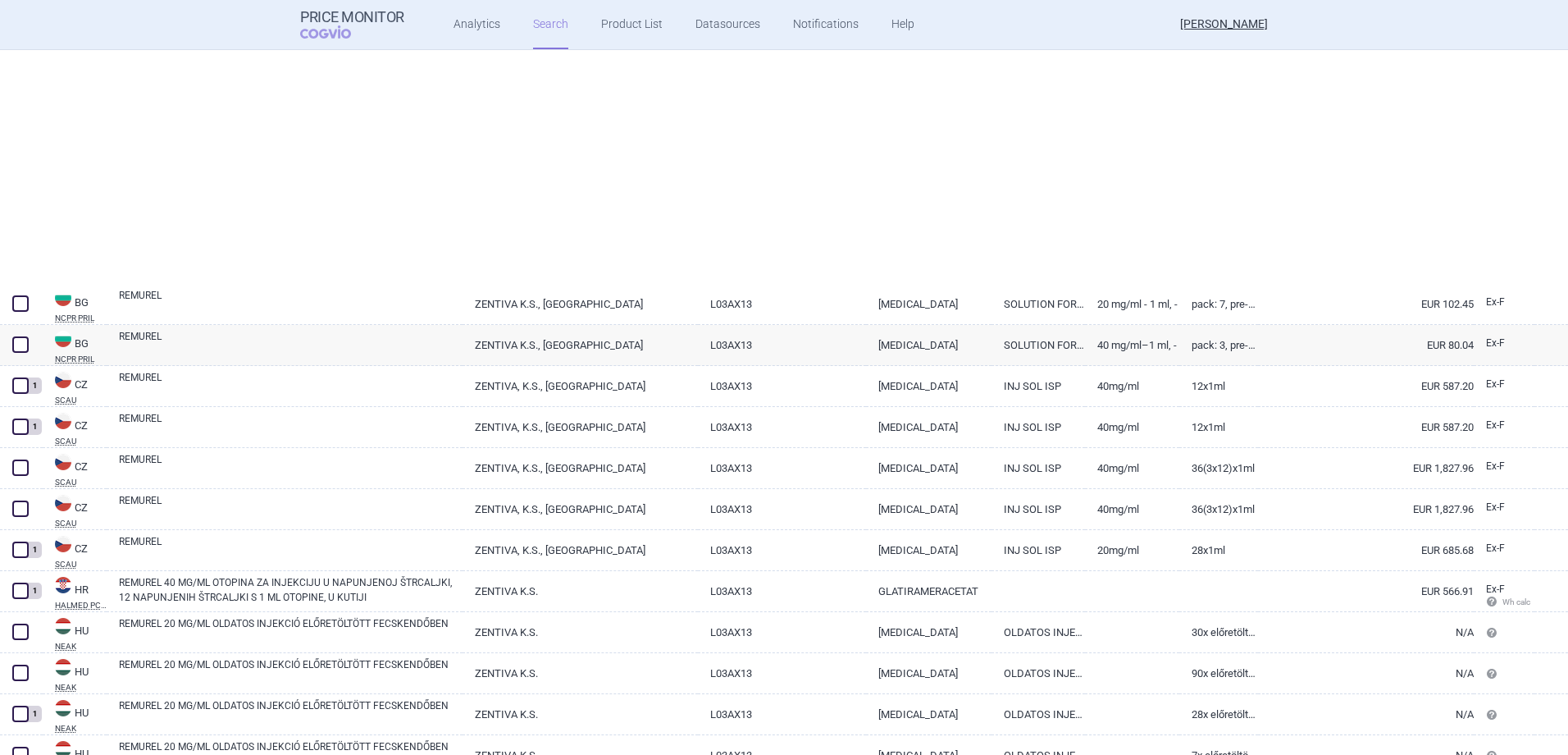
select select "atc"
select select "mah"
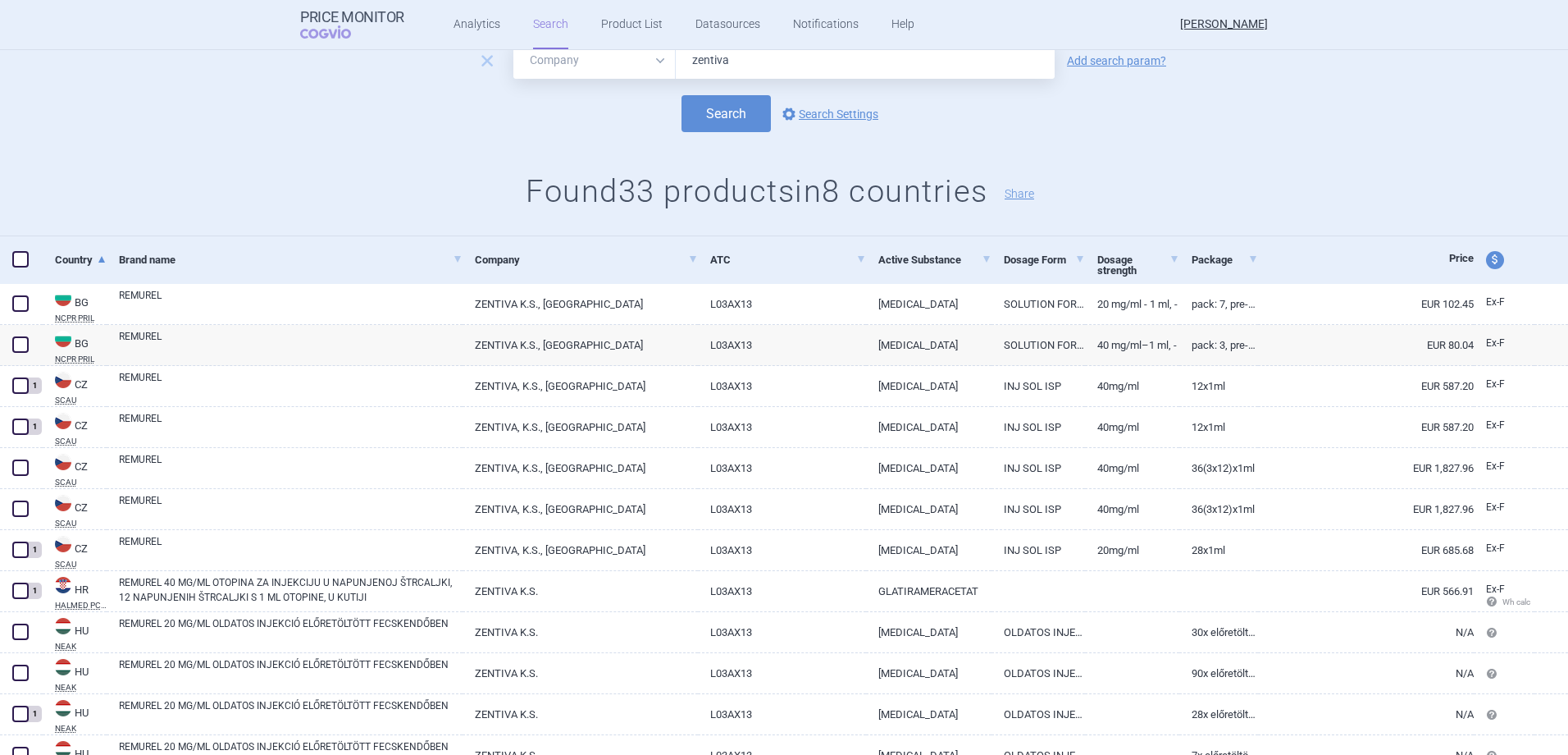
scroll to position [0, 0]
